Goal: Transaction & Acquisition: Purchase product/service

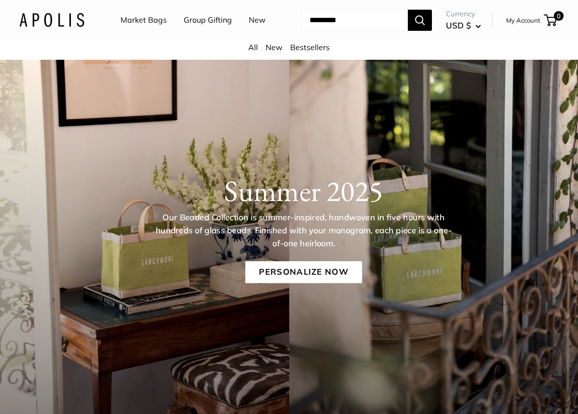
click at [303, 53] on div "All New Bestsellers" at bounding box center [289, 50] width 578 height 19
click at [303, 50] on link "Bestsellers" at bounding box center [310, 47] width 40 height 10
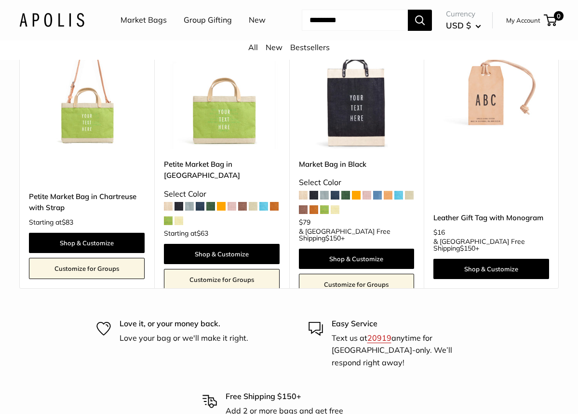
scroll to position [529, 0]
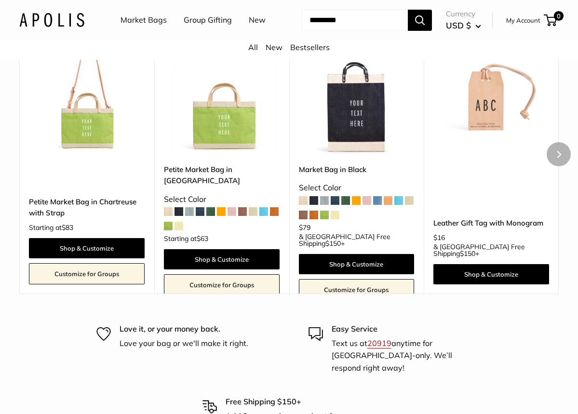
click at [0, 0] on img at bounding box center [0, 0] width 0 height 0
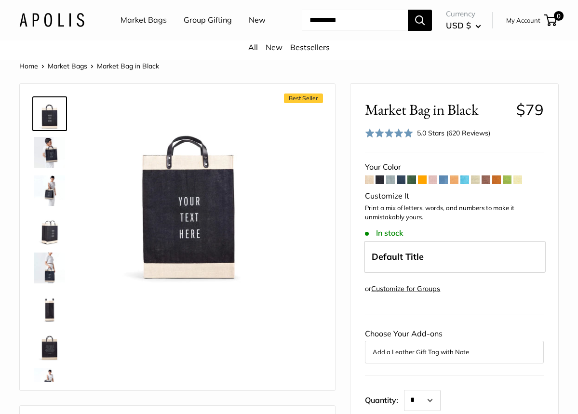
click at [135, 20] on link "Market Bags" at bounding box center [144, 20] width 46 height 14
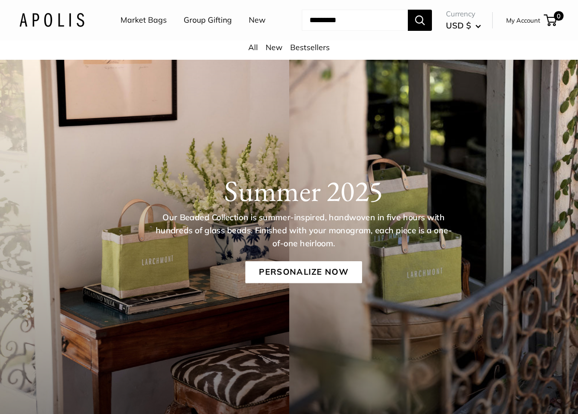
click at [147, 20] on link "Market Bags" at bounding box center [144, 20] width 46 height 14
click at [316, 58] on div "All New Bestsellers" at bounding box center [289, 50] width 578 height 19
click at [315, 49] on link "Bestsellers" at bounding box center [310, 47] width 40 height 10
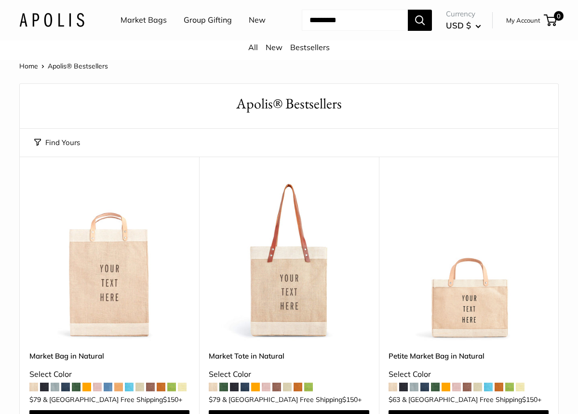
click at [0, 0] on img at bounding box center [0, 0] width 0 height 0
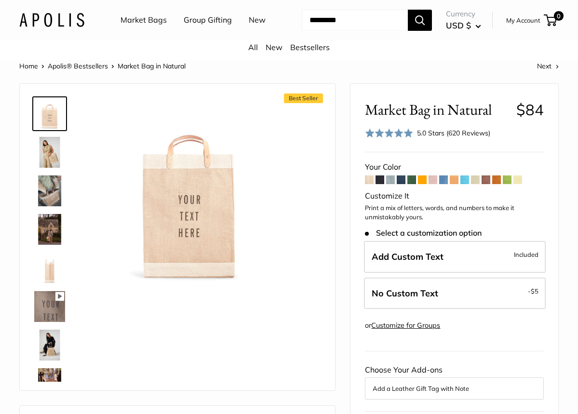
click at [156, 23] on link "Market Bags" at bounding box center [144, 20] width 46 height 14
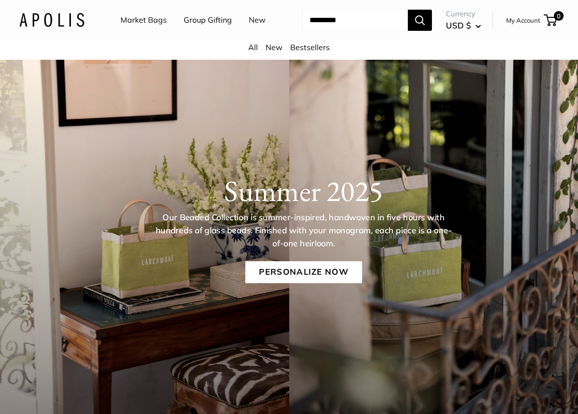
click at [313, 45] on link "Bestsellers" at bounding box center [310, 47] width 40 height 10
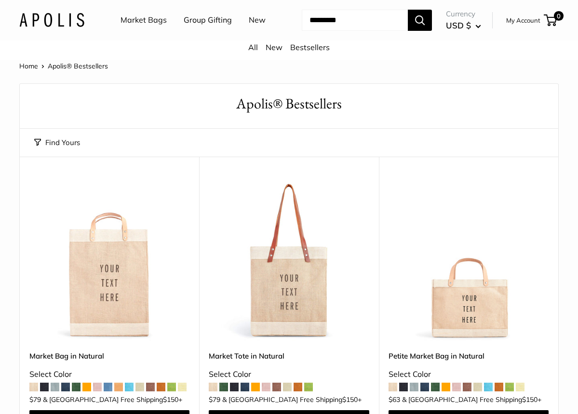
click at [324, 17] on input "Search..." at bounding box center [355, 20] width 106 height 21
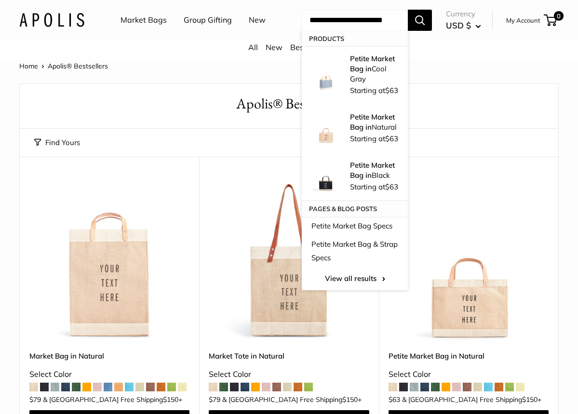
type input "**********"
click at [408, 10] on button "Search" at bounding box center [420, 20] width 24 height 21
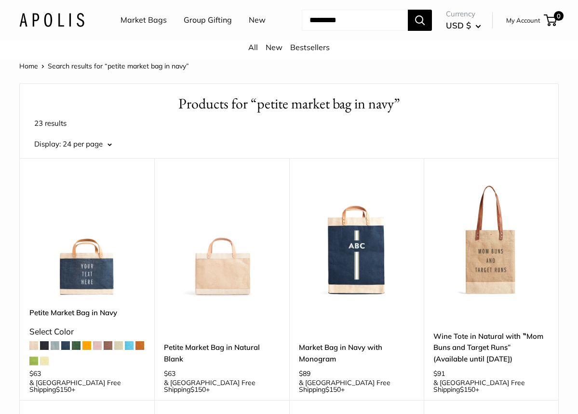
click at [0, 0] on img at bounding box center [0, 0] width 0 height 0
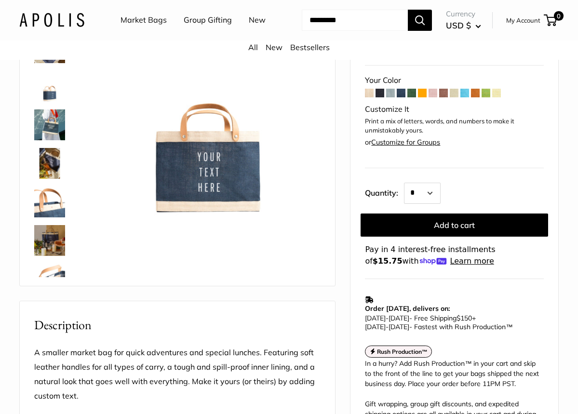
scroll to position [103, 0]
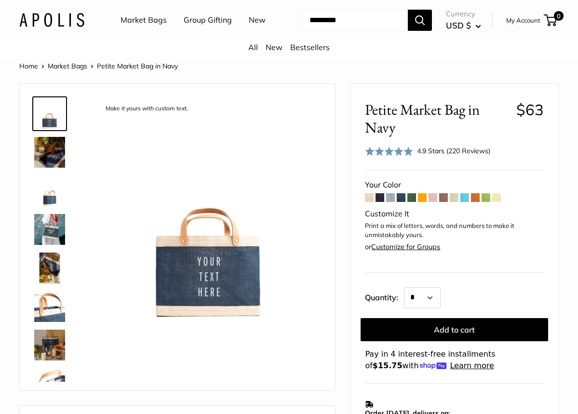
click at [170, 50] on div "All New Bestsellers" at bounding box center [289, 50] width 578 height 19
click at [158, 21] on link "Market Bags" at bounding box center [144, 20] width 46 height 14
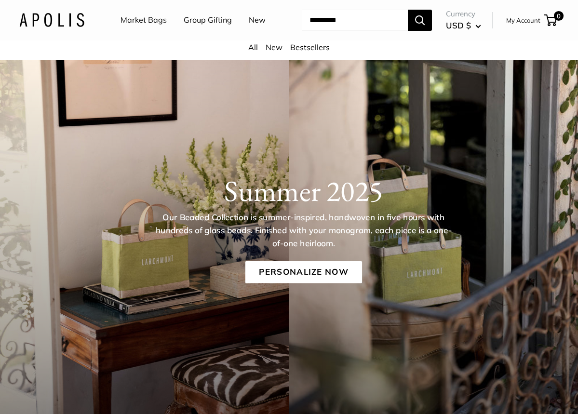
click at [297, 47] on link "Bestsellers" at bounding box center [310, 47] width 40 height 10
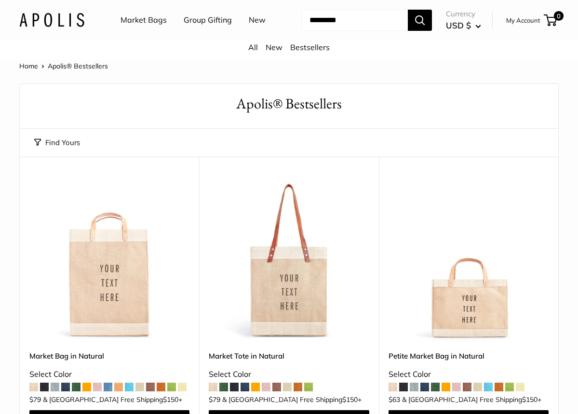
click at [0, 0] on img at bounding box center [0, 0] width 0 height 0
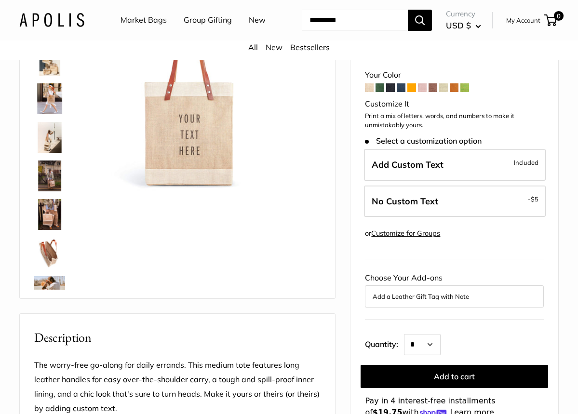
scroll to position [94, 0]
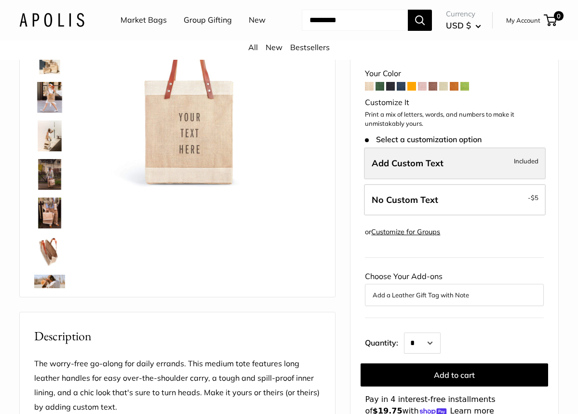
click at [468, 166] on label "Add Custom Text Included" at bounding box center [455, 164] width 182 height 32
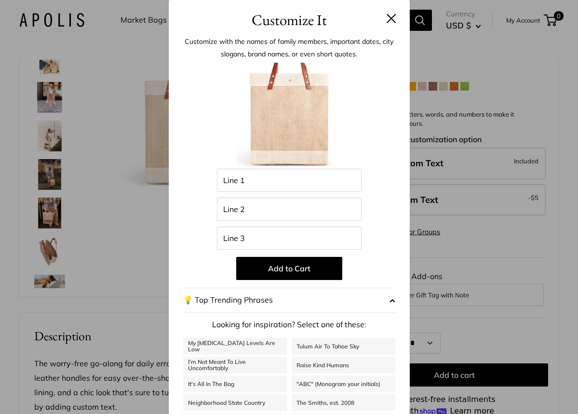
click at [389, 16] on button at bounding box center [392, 19] width 10 height 10
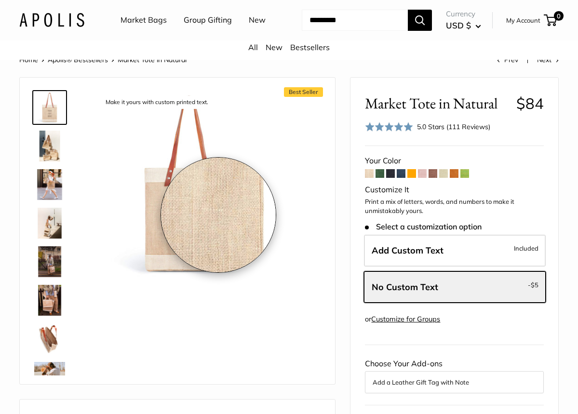
scroll to position [0, 0]
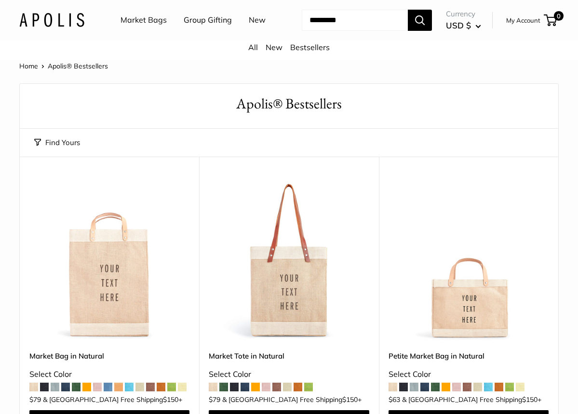
click at [0, 0] on img at bounding box center [0, 0] width 0 height 0
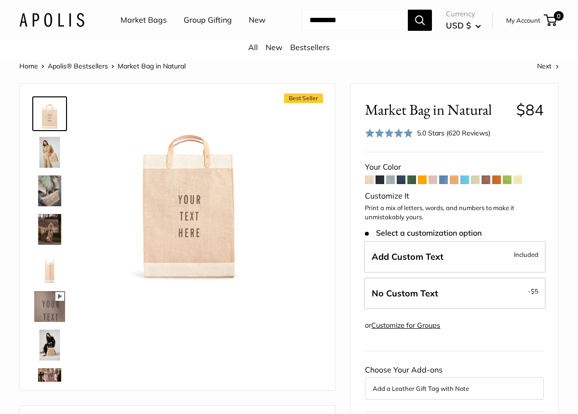
click at [303, 50] on link "Bestsellers" at bounding box center [310, 47] width 40 height 10
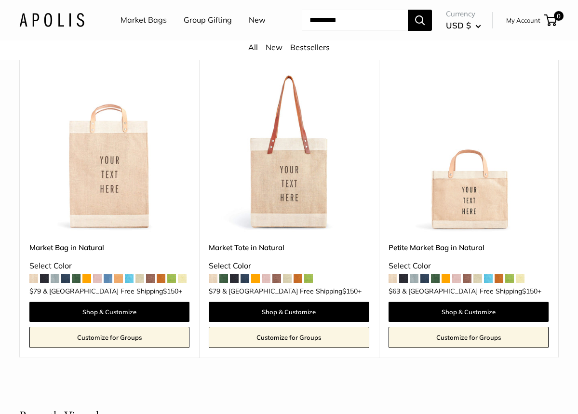
scroll to position [174, 0]
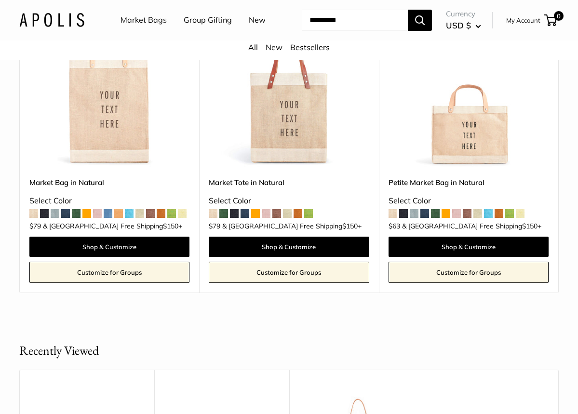
click at [0, 0] on img at bounding box center [0, 0] width 0 height 0
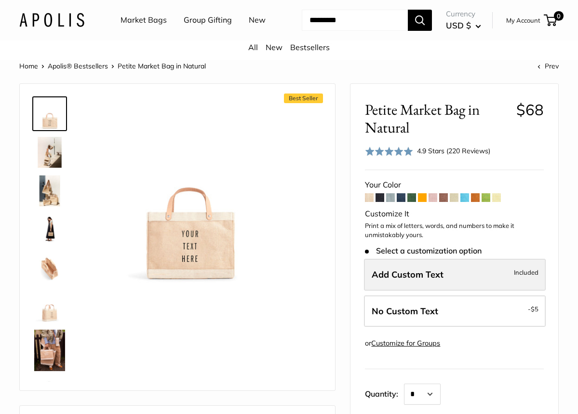
click at [487, 276] on label "Add Custom Text Included" at bounding box center [455, 275] width 182 height 32
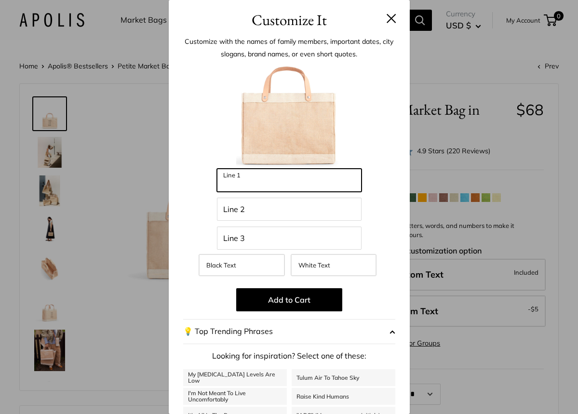
click at [315, 185] on input "Line 1" at bounding box center [289, 180] width 145 height 23
type input "**"
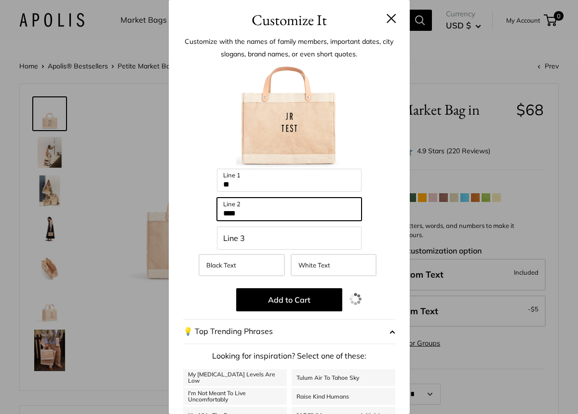
type input "****"
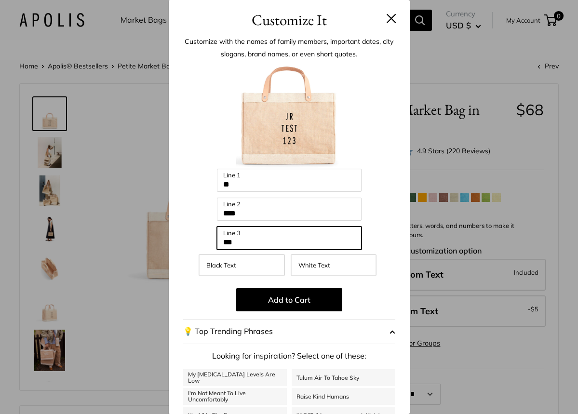
type input "***"
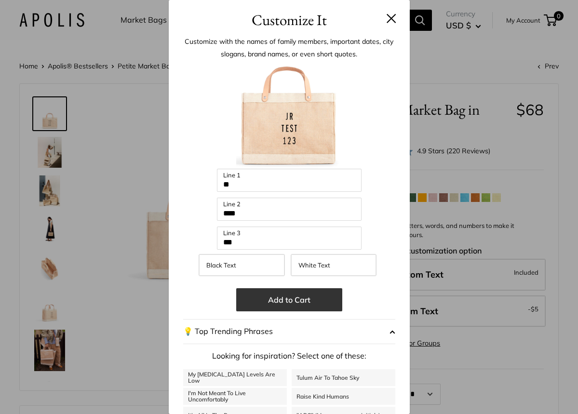
click at [263, 302] on button "Add to Cart" at bounding box center [289, 299] width 106 height 23
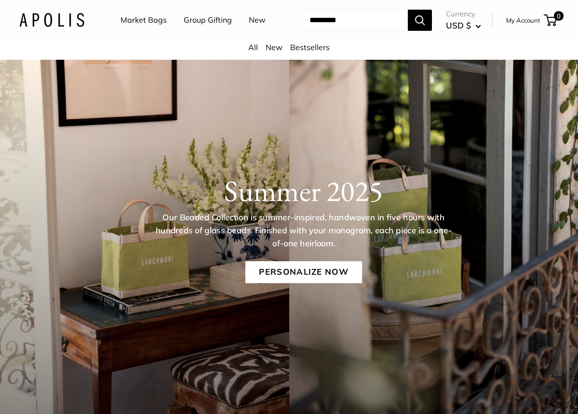
click at [278, 50] on link "New" at bounding box center [274, 47] width 17 height 10
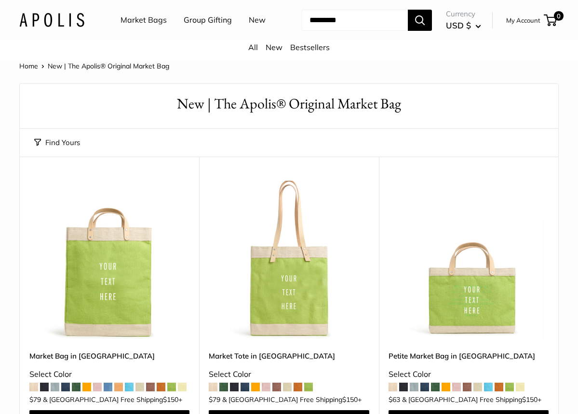
click at [0, 0] on img at bounding box center [0, 0] width 0 height 0
